Goal: Task Accomplishment & Management: Complete application form

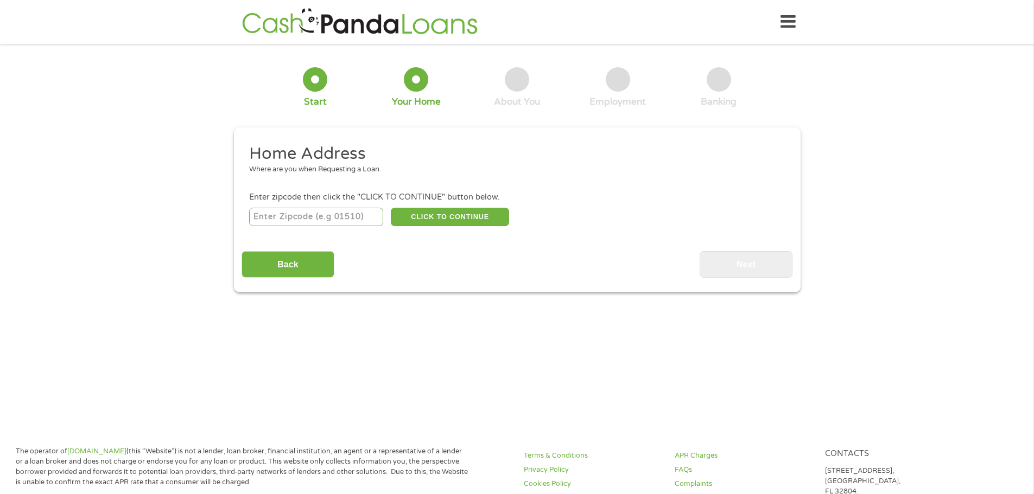
click at [273, 209] on input "number" at bounding box center [316, 217] width 134 height 18
type input "95991"
select select "[US_STATE]"
click at [404, 223] on button "CLICK TO CONTINUE" at bounding box center [450, 217] width 118 height 18
type input "95991"
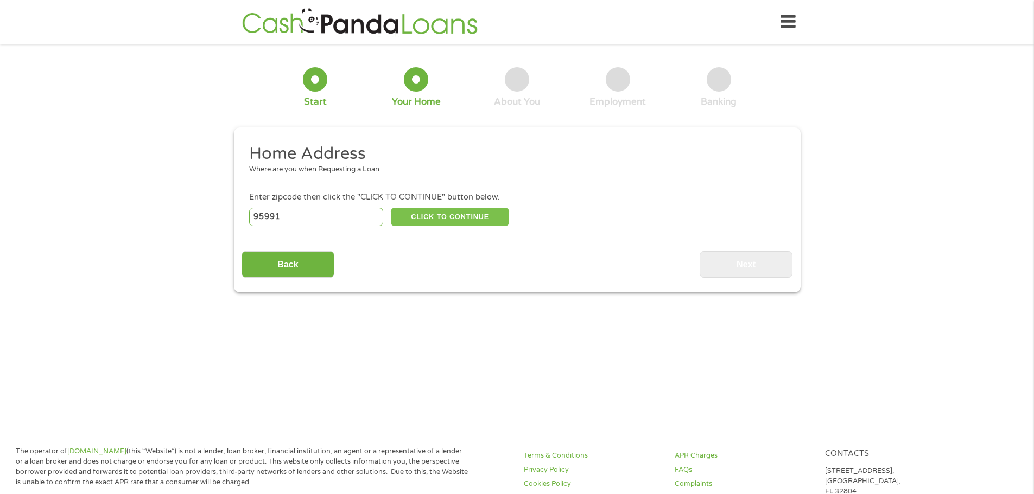
type input "[GEOGRAPHIC_DATA]"
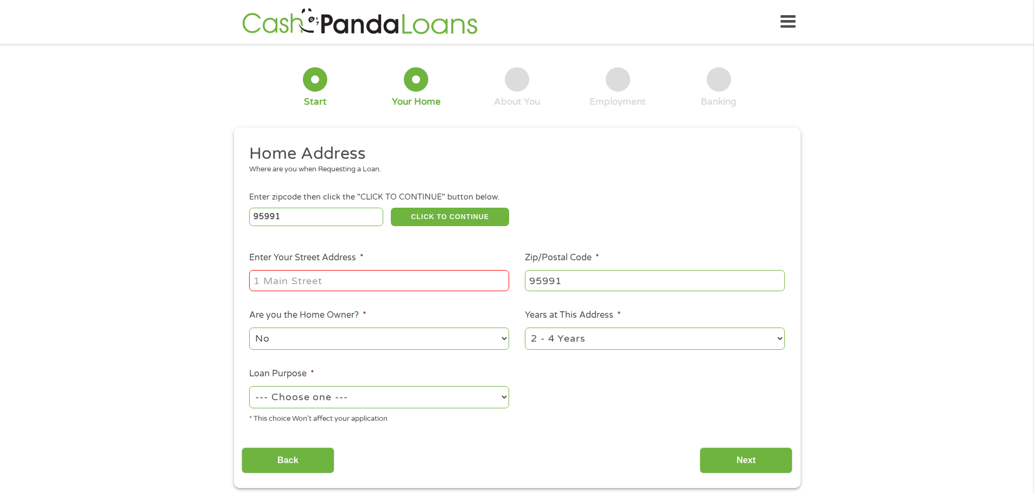
click at [267, 283] on input "Enter Your Street Address *" at bounding box center [379, 280] width 260 height 21
type input "[GEOGRAPHIC_DATA]"
click at [422, 333] on select "No Yes" at bounding box center [379, 339] width 260 height 22
click at [542, 342] on select "1 Year or less 1 - 2 Years 2 - 4 Years Over 4 Years" at bounding box center [655, 339] width 260 height 22
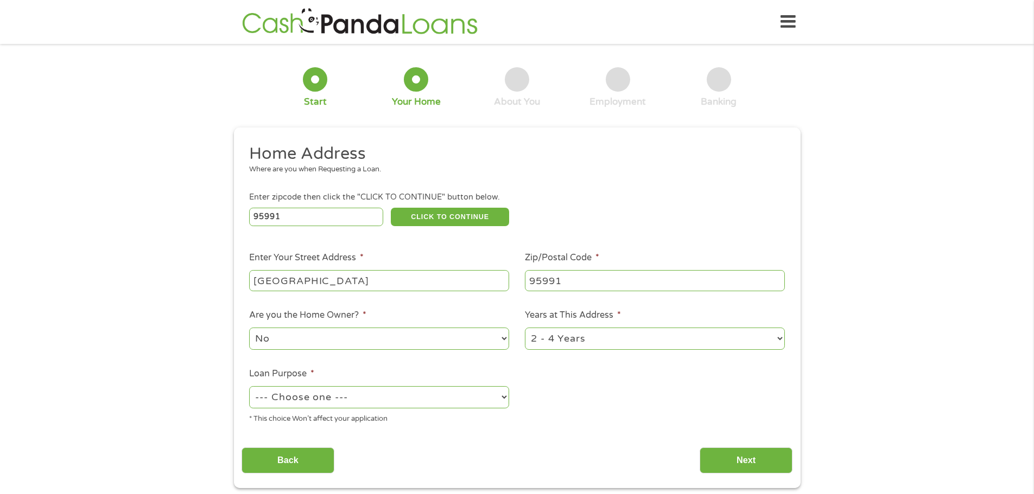
select select "60months"
click at [525, 328] on select "1 Year or less 1 - 2 Years 2 - 4 Years Over 4 Years" at bounding box center [655, 339] width 260 height 22
click at [432, 398] on select "--- Choose one --- Pay Bills Debt Consolidation Home Improvement Major Purchase…" at bounding box center [379, 397] width 260 height 22
select select "shorttermcash"
click at [249, 386] on select "--- Choose one --- Pay Bills Debt Consolidation Home Improvement Major Purchase…" at bounding box center [379, 397] width 260 height 22
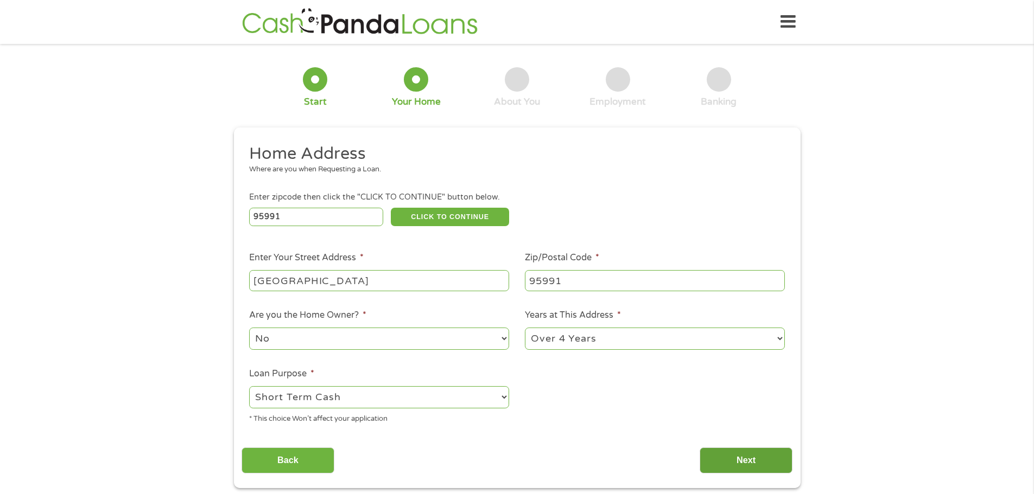
click at [732, 461] on input "Next" at bounding box center [746, 461] width 93 height 27
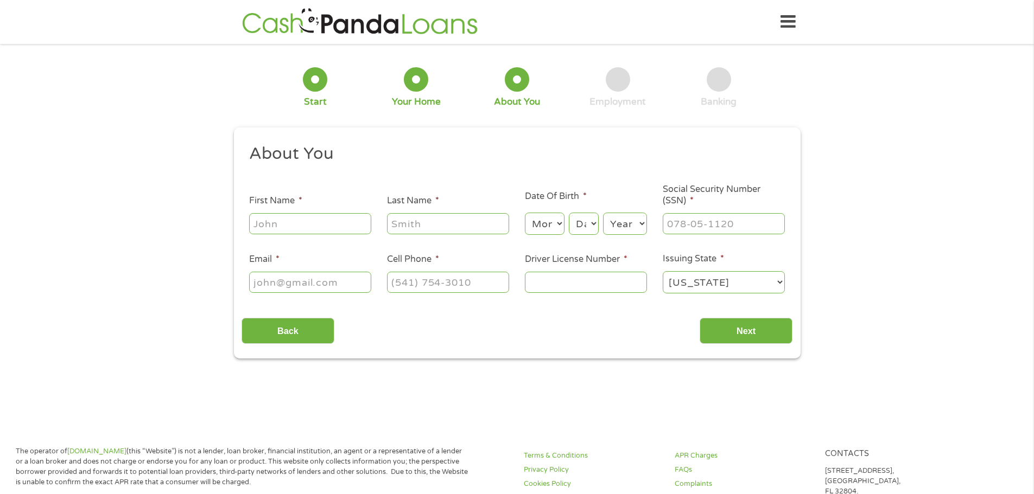
click at [349, 213] on input "First Name *" at bounding box center [310, 223] width 122 height 21
type input "[PERSON_NAME]"
type input "[EMAIL_ADDRESS][DOMAIN_NAME]"
type input "[PHONE_NUMBER]"
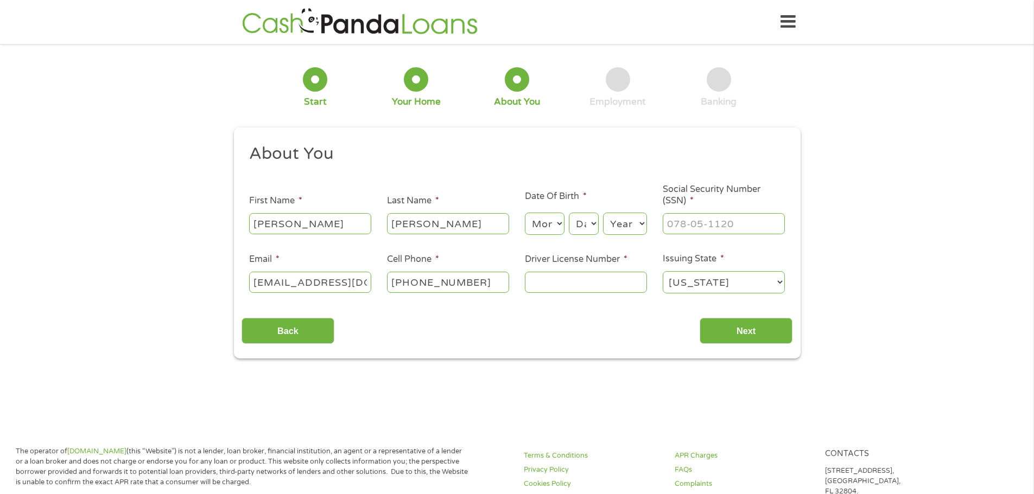
click at [569, 223] on select "Day 1 2 3 4 5 6 7 8 9 10 11 12 13 14 15 16 17 18 19 20 21 22 23 24 25 26 27 28 …" at bounding box center [583, 224] width 29 height 22
click at [557, 219] on select "Month 1 2 3 4 5 6 7 8 9 10 11 12" at bounding box center [545, 224] width 40 height 22
select select "7"
click at [525, 213] on select "Month 1 2 3 4 5 6 7 8 9 10 11 12" at bounding box center [545, 224] width 40 height 22
click at [573, 219] on select "Day 1 2 3 4 5 6 7 8 9 10 11 12 13 14 15 16 17 18 19 20 21 22 23 24 25 26 27 28 …" at bounding box center [583, 224] width 29 height 22
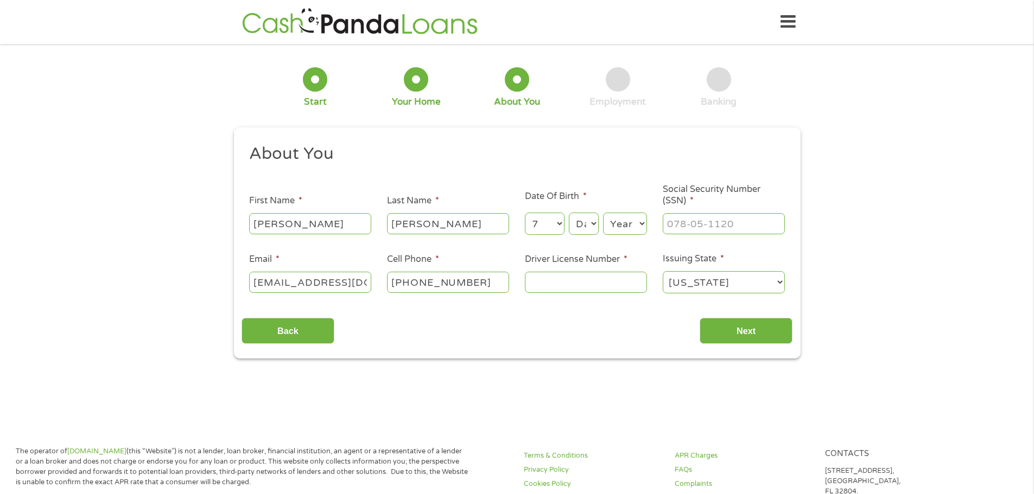
select select "22"
click at [569, 213] on select "Day 1 2 3 4 5 6 7 8 9 10 11 12 13 14 15 16 17 18 19 20 21 22 23 24 25 26 27 28 …" at bounding box center [583, 224] width 29 height 22
click at [618, 219] on select "Year [DATE] 2006 2005 2004 2003 2002 2001 2000 1999 1998 1997 1996 1995 1994 19…" at bounding box center [625, 224] width 44 height 22
select select "1984"
click at [603, 213] on select "Year [DATE] 2006 2005 2004 2003 2002 2001 2000 1999 1998 1997 1996 1995 1994 19…" at bounding box center [625, 224] width 44 height 22
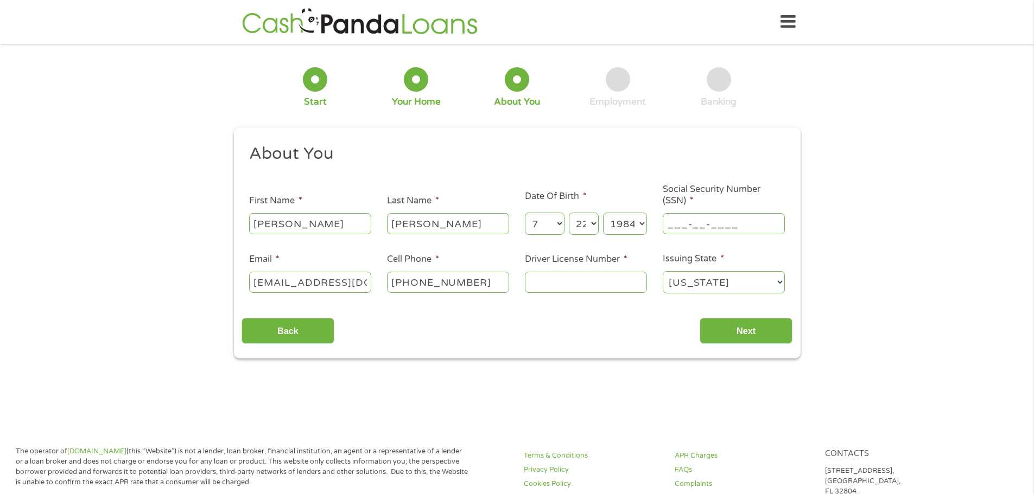
click at [698, 220] on input "___-__-____" at bounding box center [724, 223] width 122 height 21
type input "195-64-4762"
drag, startPoint x: 709, startPoint y: 345, endPoint x: 597, endPoint y: 309, distance: 116.7
click at [599, 310] on div "This field is hidden when viewing the form gclid EAIaIQobChMI5o6B-8rtjwMVQjyHAx…" at bounding box center [517, 244] width 567 height 232
click at [616, 278] on input "Driver License Number *" at bounding box center [586, 282] width 122 height 21
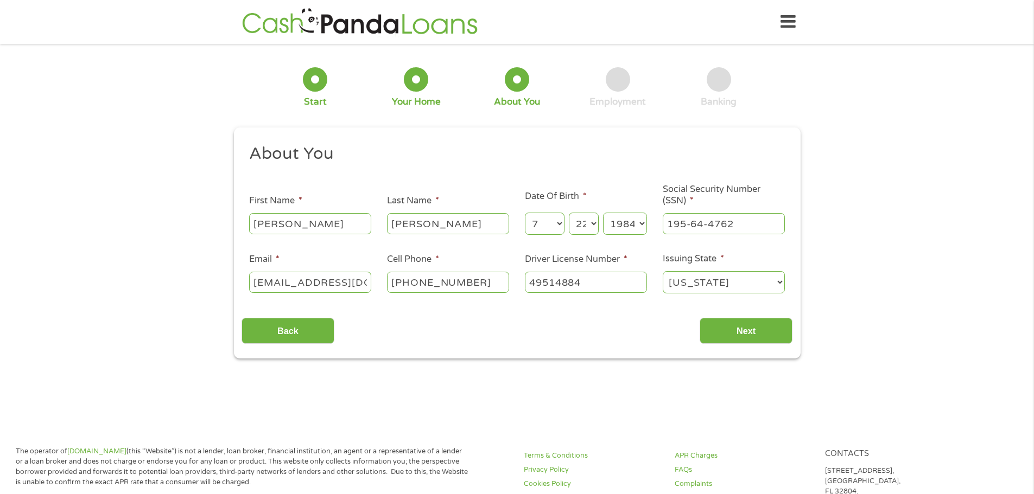
type input "49514884"
click at [722, 287] on select "[US_STATE] [US_STATE] [US_STATE] [US_STATE] [US_STATE] [US_STATE] [US_STATE] [U…" at bounding box center [724, 282] width 122 height 22
select select "[US_STATE]"
click at [663, 271] on select "[US_STATE] [US_STATE] [US_STATE] [US_STATE] [US_STATE] [US_STATE] [US_STATE] [U…" at bounding box center [724, 282] width 122 height 22
click at [755, 330] on input "Next" at bounding box center [746, 331] width 93 height 27
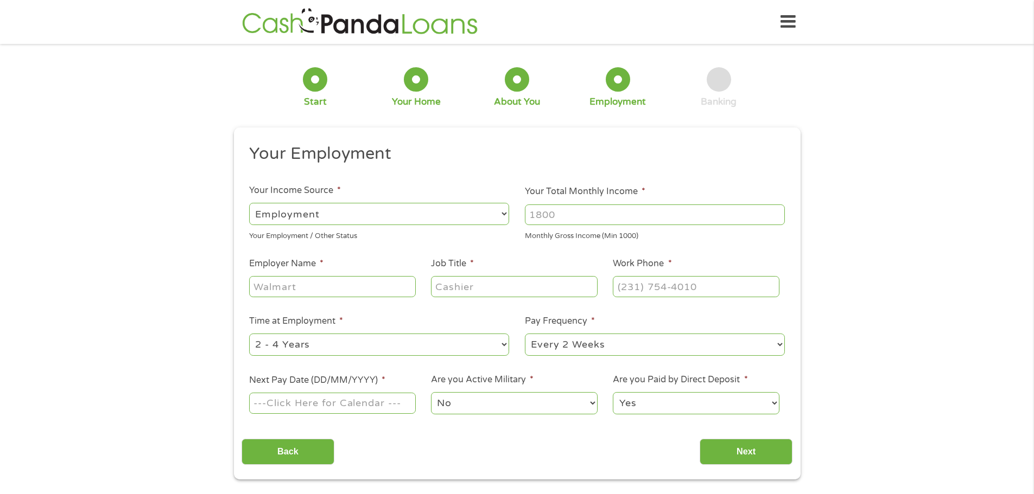
click at [572, 221] on input "Your Total Monthly Income *" at bounding box center [655, 215] width 260 height 21
type input "7000"
click at [334, 289] on input "Employer Name *" at bounding box center [332, 286] width 166 height 21
type input "[PERSON_NAME] Helicopters"
click at [517, 296] on input "Job Title *" at bounding box center [514, 286] width 166 height 21
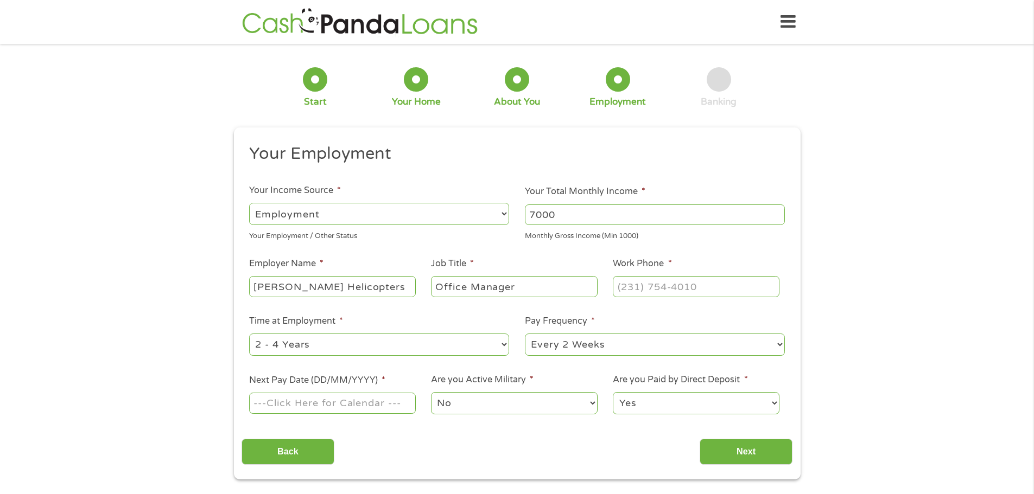
type input "Office Manager"
click at [707, 271] on li "Work Phone *" at bounding box center [696, 278] width 182 height 42
click at [706, 281] on input "(___) ___-____" at bounding box center [696, 286] width 166 height 21
click at [625, 282] on input "(___) ___-____" at bounding box center [696, 286] width 166 height 21
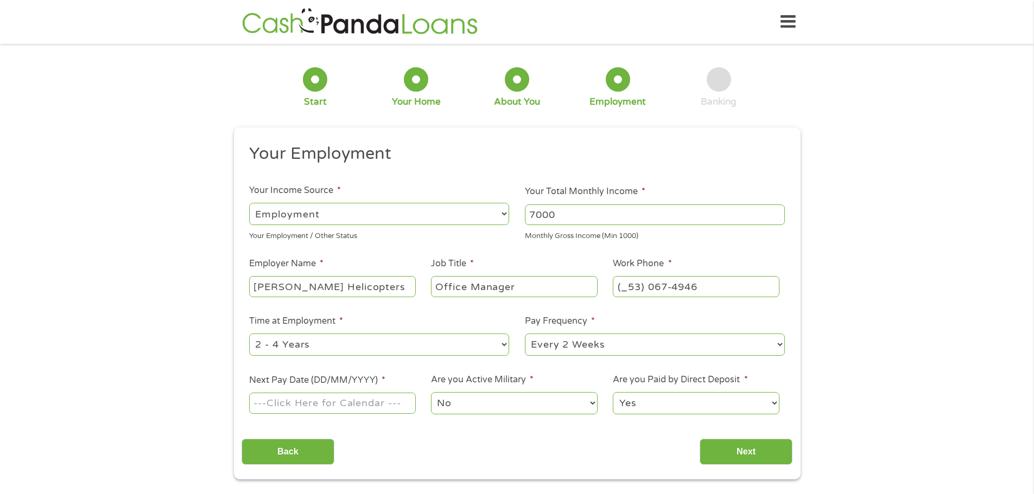
click at [650, 284] on input "(_53) 067-4946" at bounding box center [696, 286] width 166 height 21
type input "[PHONE_NUMBER]"
click at [535, 354] on select "--- Choose one --- Every 2 Weeks Every Week Monthly Semi-Monthly" at bounding box center [655, 345] width 260 height 22
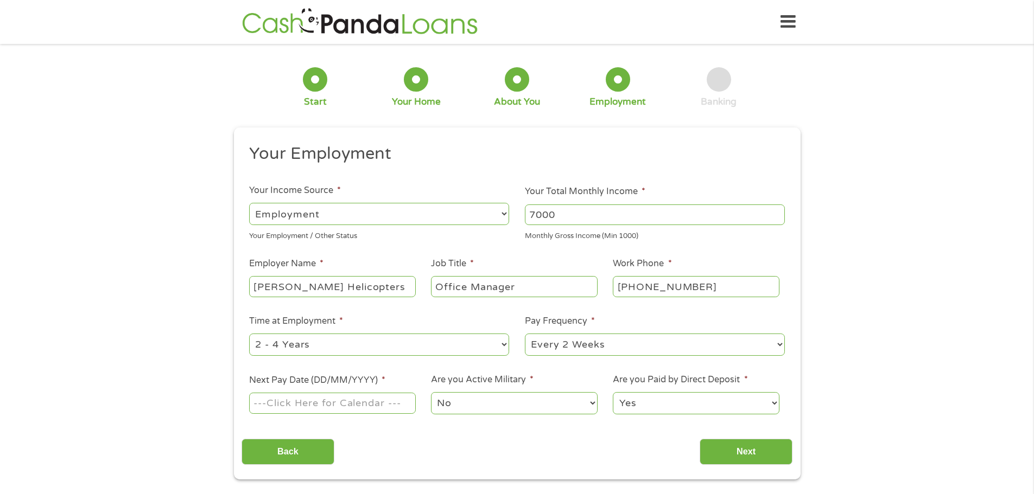
select select "semimonthly"
click at [525, 334] on select "--- Choose one --- Every 2 Weeks Every Week Monthly Semi-Monthly" at bounding box center [655, 345] width 260 height 22
click at [328, 408] on input "Next Pay Date (DD/MM/YYYY) *" at bounding box center [332, 403] width 166 height 21
type input "[DATE]"
click at [731, 458] on input "Next" at bounding box center [746, 452] width 93 height 27
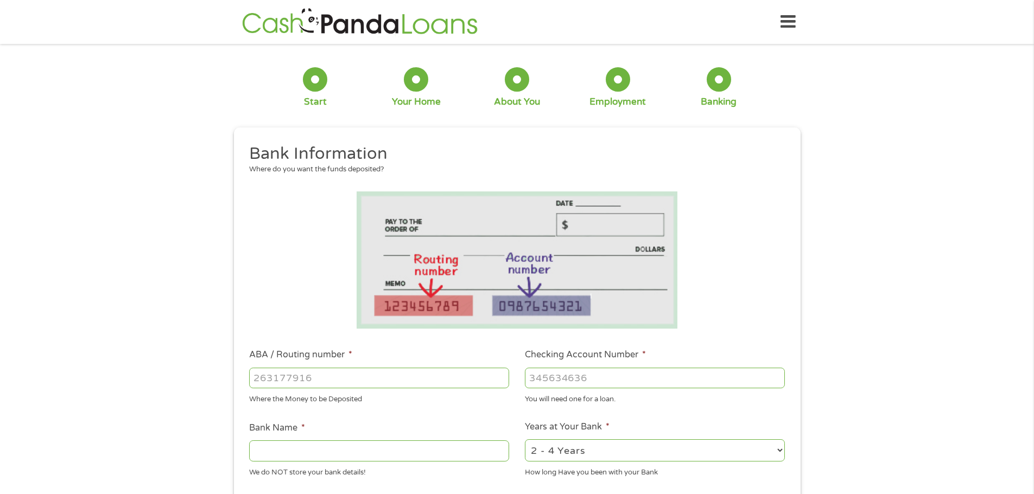
click at [372, 375] on input "ABA / Routing number *" at bounding box center [379, 378] width 260 height 21
type input "322271627"
type input "[PERSON_NAME] [PERSON_NAME] BANK NA"
type input "322271627"
click at [572, 373] on input "Checking Account Number *" at bounding box center [655, 378] width 260 height 21
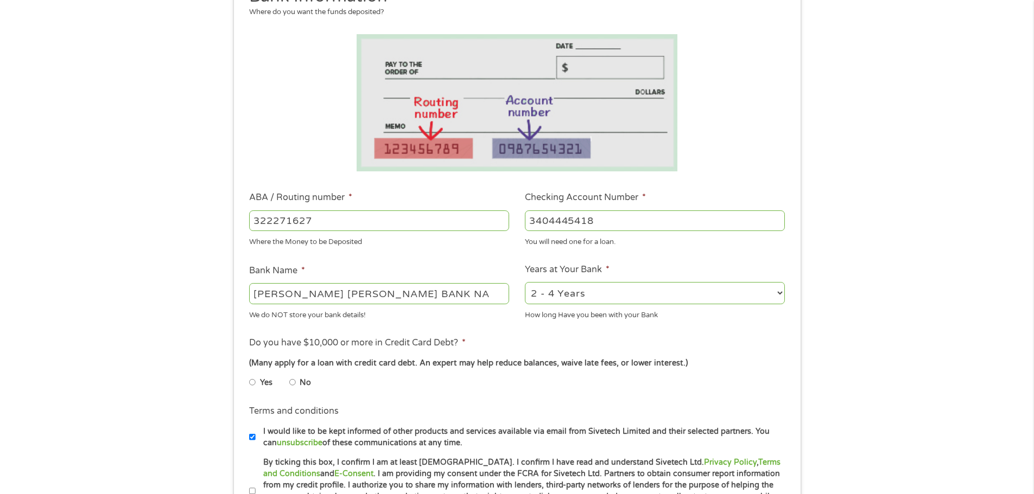
scroll to position [162, 0]
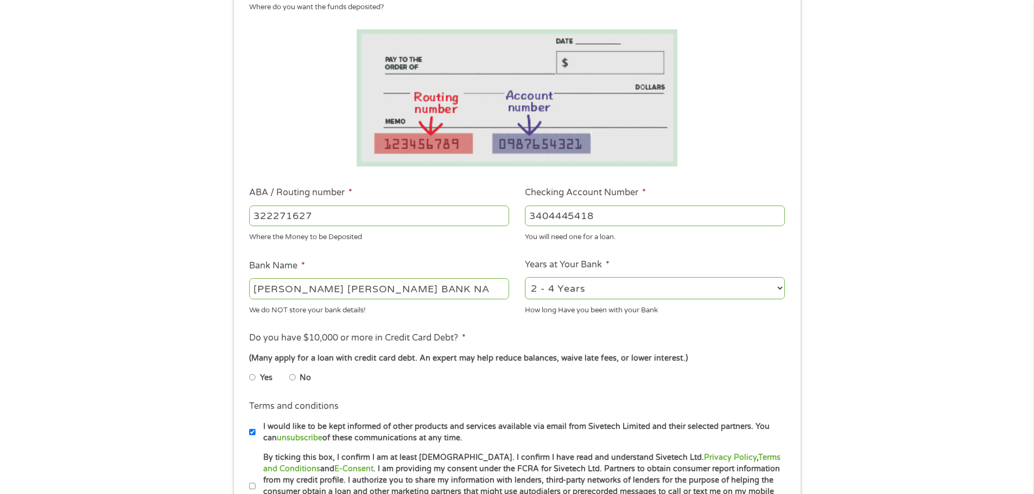
type input "3404445418"
click at [637, 293] on select "2 - 4 Years 6 - 12 Months 1 - 2 Years Over 4 Years" at bounding box center [655, 288] width 260 height 22
select select "60months"
click at [525, 277] on select "2 - 4 Years 6 - 12 Months 1 - 2 Years Over 4 Years" at bounding box center [655, 288] width 260 height 22
click at [290, 378] on input "No" at bounding box center [292, 377] width 7 height 17
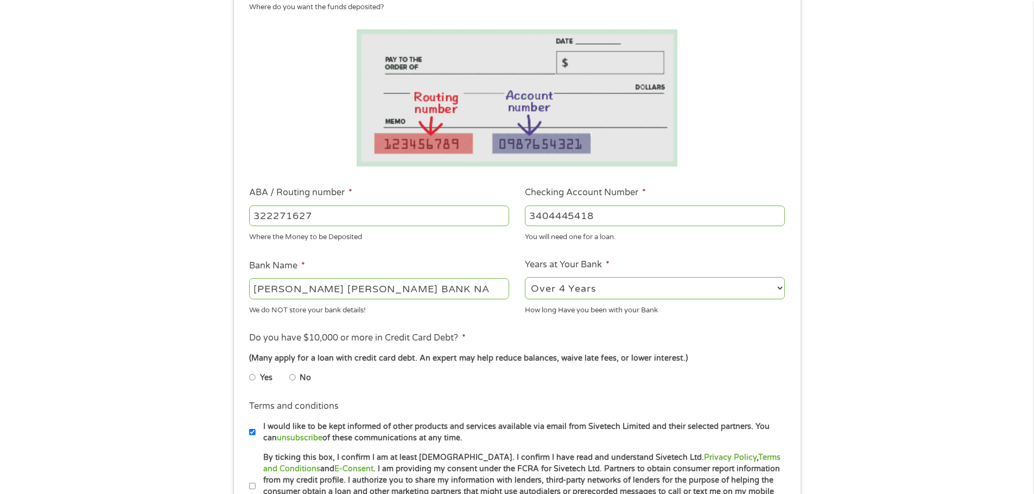
radio input "true"
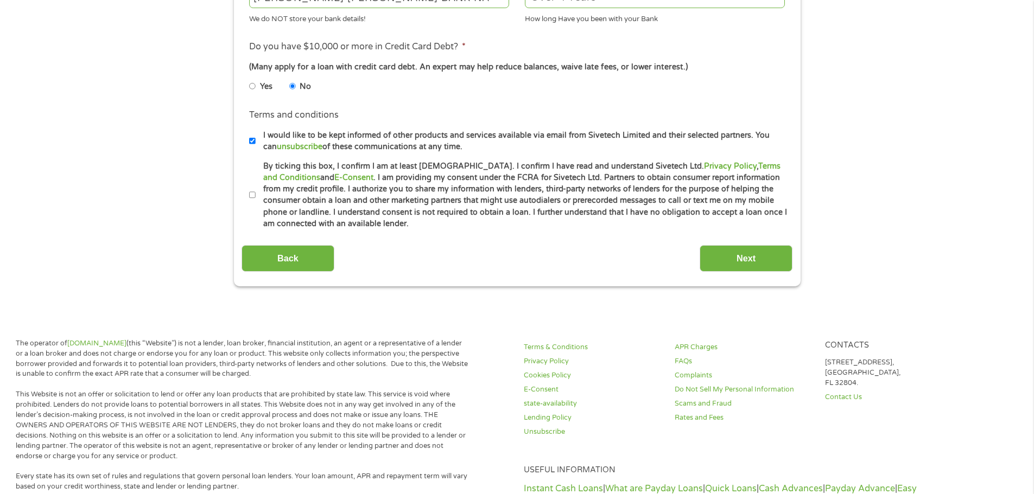
scroll to position [476, 0]
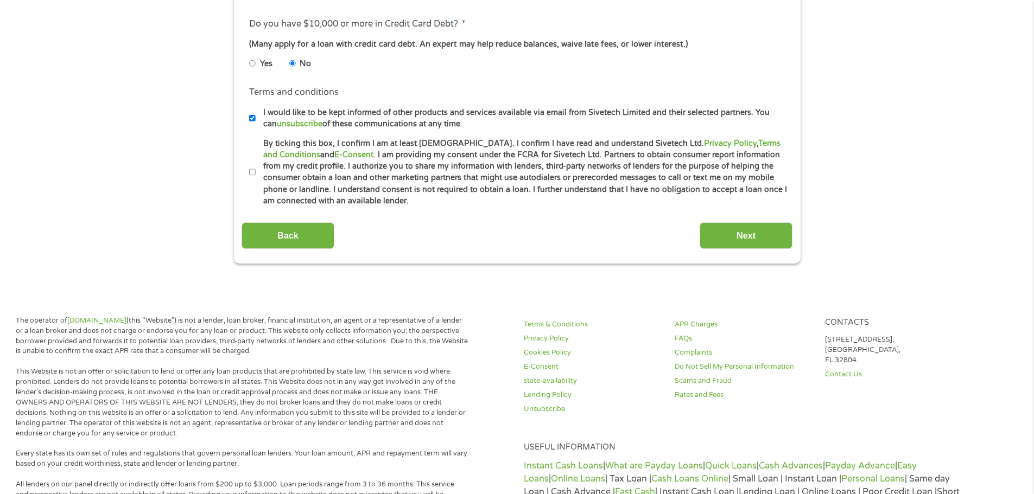
click at [249, 120] on input "I would like to be kept informed of other products and services available via e…" at bounding box center [252, 118] width 7 height 17
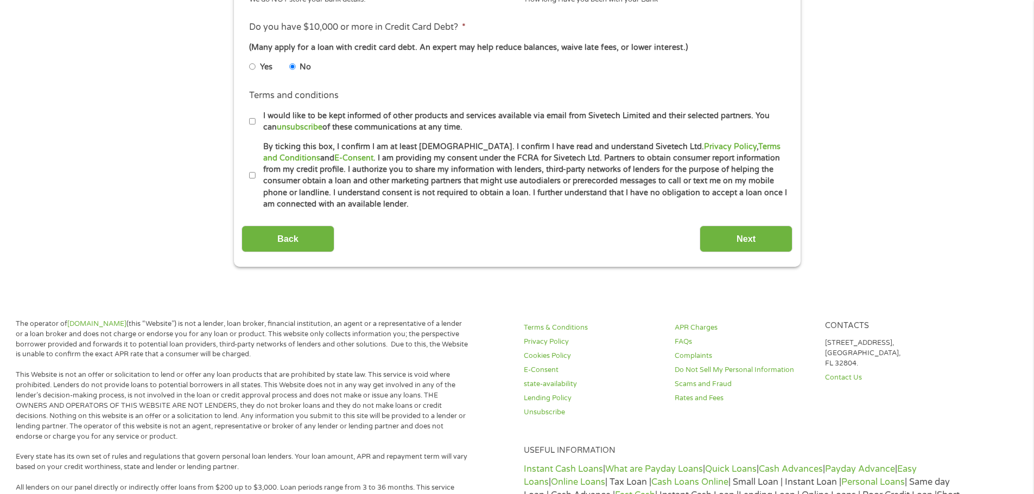
scroll to position [475, 0]
click at [253, 119] on input "I would like to be kept informed of other products and services available via e…" at bounding box center [252, 119] width 7 height 17
checkbox input "true"
click at [253, 172] on input "By ticking this box, I confirm I am at least [DEMOGRAPHIC_DATA]. I confirm I ha…" at bounding box center [252, 174] width 7 height 17
checkbox input "true"
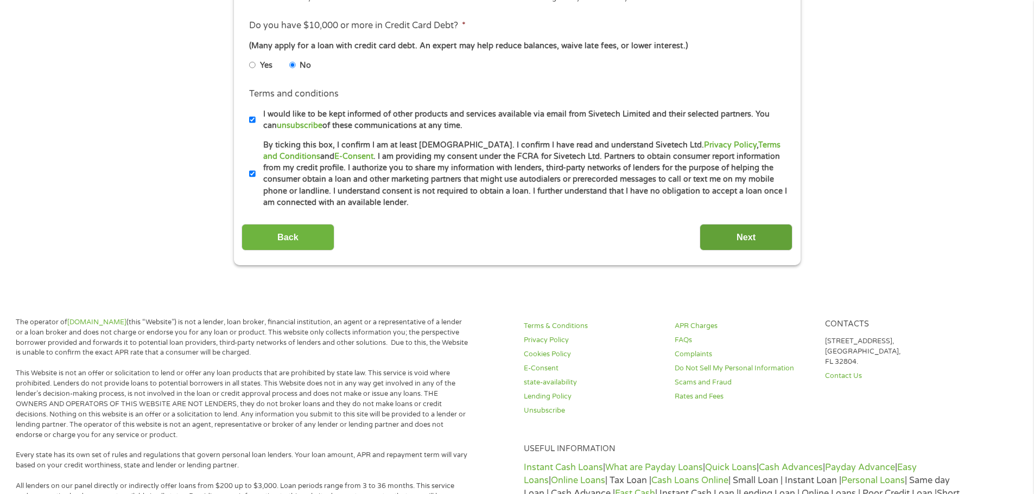
click at [787, 234] on input "Next" at bounding box center [746, 237] width 93 height 27
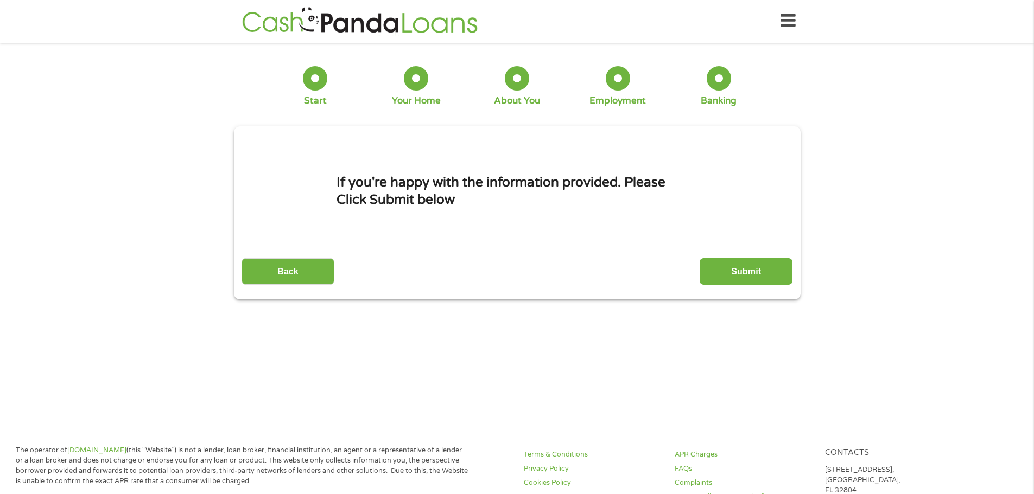
scroll to position [0, 0]
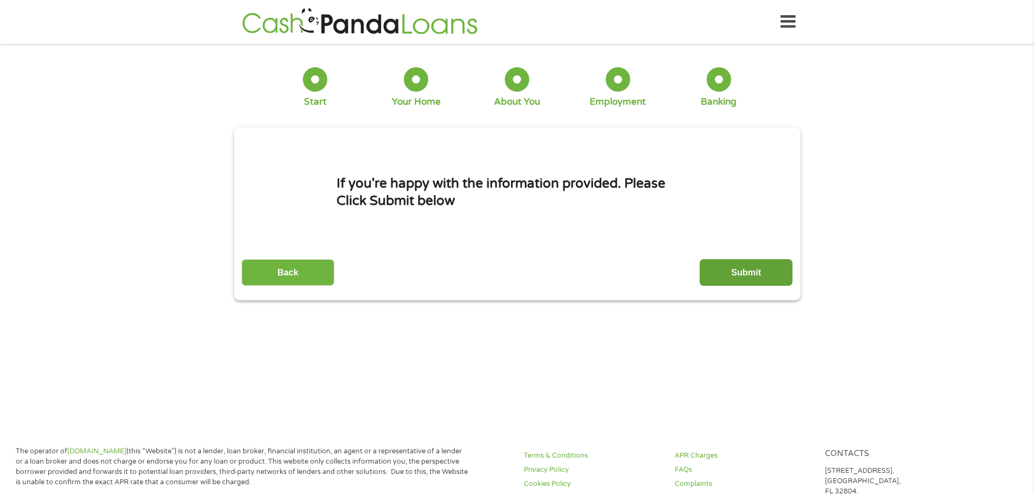
click at [728, 269] on input "Submit" at bounding box center [746, 272] width 93 height 27
